Goal: Find specific page/section: Find specific page/section

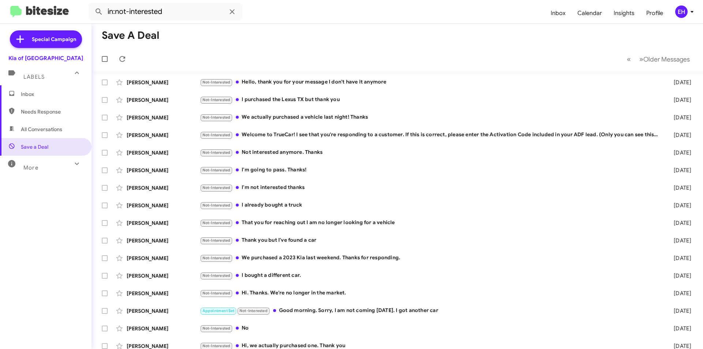
click at [45, 94] on span "Inbox" at bounding box center [52, 93] width 62 height 7
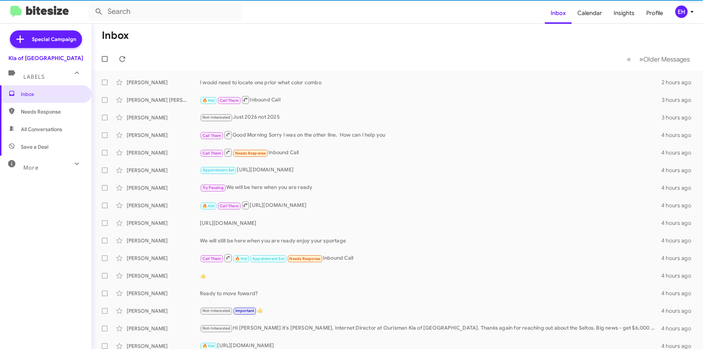
click at [47, 113] on span "Needs Response" at bounding box center [52, 111] width 62 height 7
type input "in:needs-response"
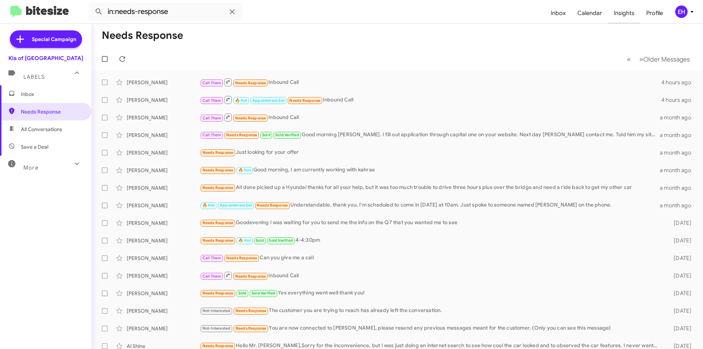
click at [621, 12] on span "Insights" at bounding box center [623, 13] width 33 height 21
